Goal: Transaction & Acquisition: Register for event/course

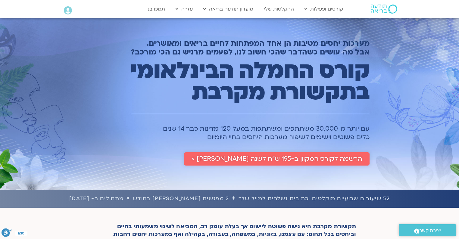
click at [305, 161] on span "הרשמה לקורס המקוון ב-195 ש״ח לשנה [PERSON_NAME] >" at bounding box center [277, 158] width 170 height 7
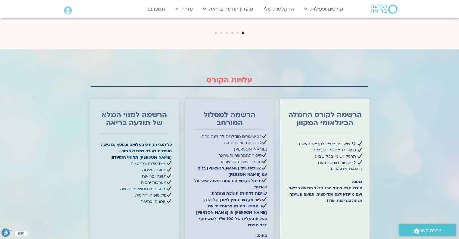
scroll to position [1880, 0]
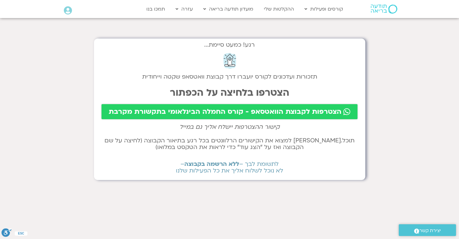
click at [267, 113] on span "הצטרפות לקבוצת הוואטסאפ - קורס החמלה הבינלאומי בתקשורת מקרבת" at bounding box center [225, 112] width 233 height 8
